Goal: Task Accomplishment & Management: Complete application form

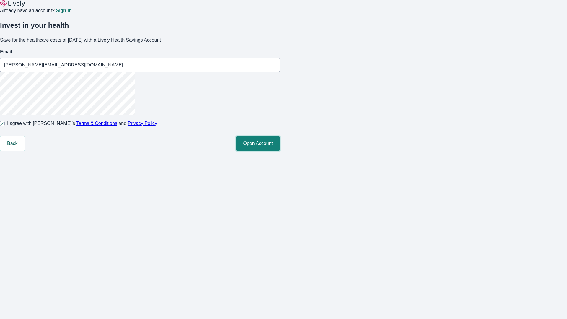
click at [280, 151] on button "Open Account" at bounding box center [258, 144] width 44 height 14
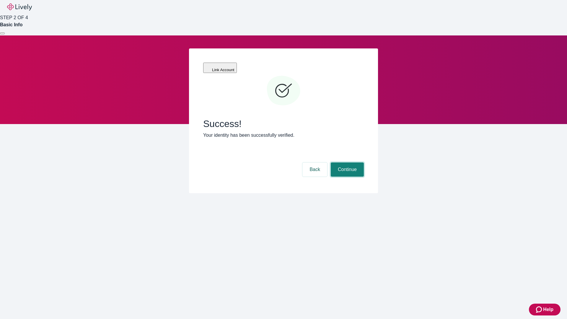
click at [347, 163] on button "Continue" at bounding box center [347, 170] width 33 height 14
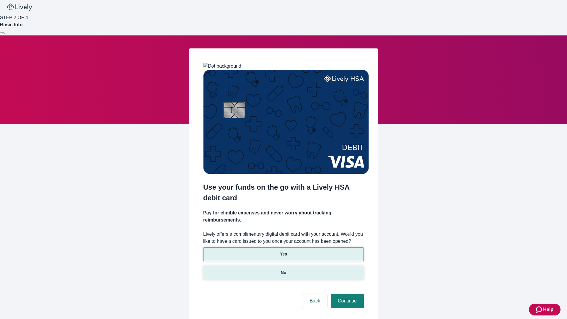
click at [283, 270] on p "No" at bounding box center [284, 273] width 6 height 6
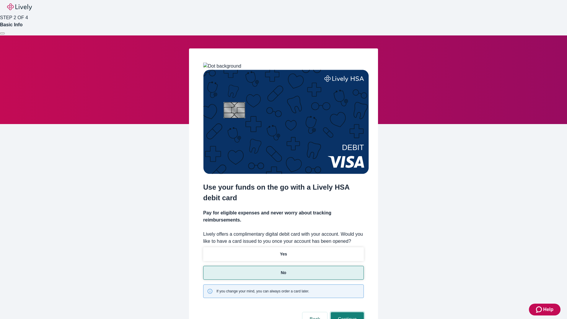
click at [347, 312] on button "Continue" at bounding box center [347, 319] width 33 height 14
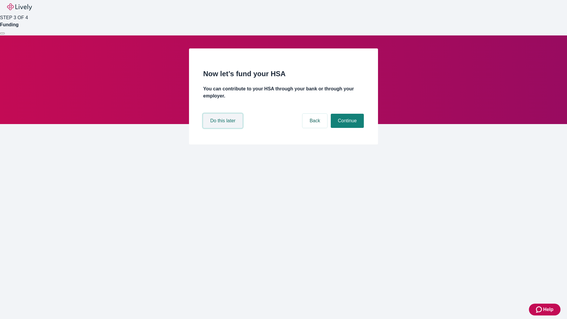
click at [224, 128] on button "Do this later" at bounding box center [222, 121] width 39 height 14
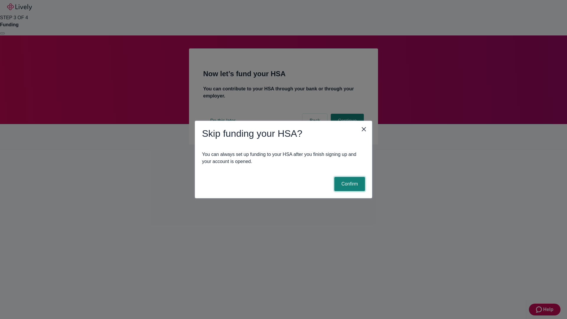
click at [349, 184] on button "Confirm" at bounding box center [350, 184] width 31 height 14
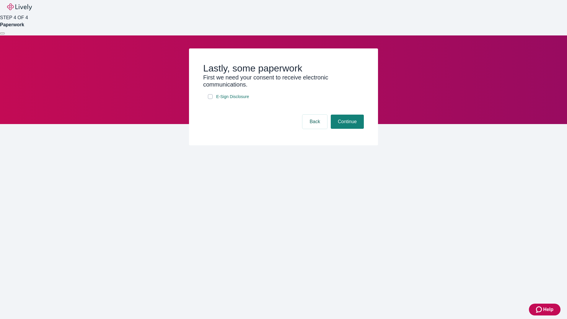
click at [210, 99] on input "E-Sign Disclosure" at bounding box center [210, 96] width 5 height 5
checkbox input "true"
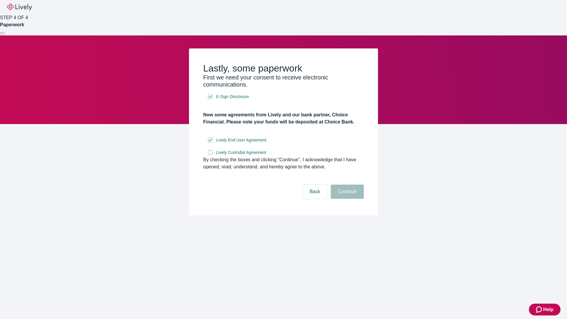
click at [210, 155] on input "Lively Custodial Agreement" at bounding box center [210, 152] width 5 height 5
checkbox input "true"
click at [347, 199] on button "Continue" at bounding box center [347, 192] width 33 height 14
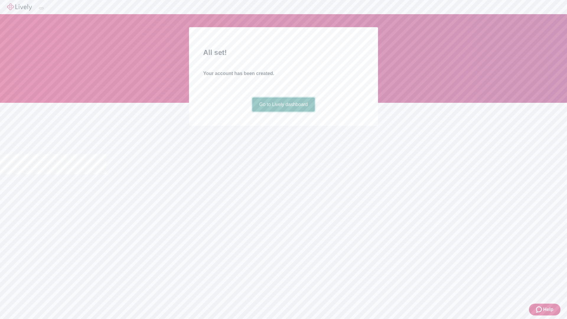
click at [283, 112] on link "Go to Lively dashboard" at bounding box center [283, 105] width 63 height 14
